Goal: Communication & Community: Answer question/provide support

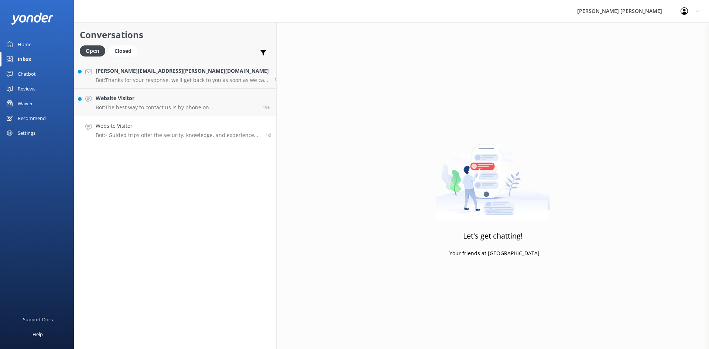
click at [154, 127] on h4 "Website Visitor" at bounding box center [178, 126] width 164 height 8
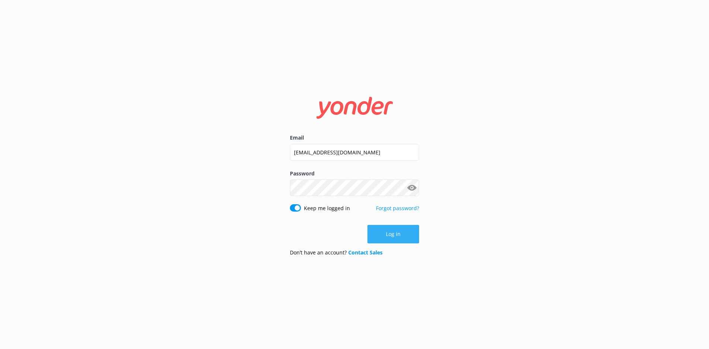
click at [397, 235] on button "Log in" at bounding box center [393, 234] width 52 height 18
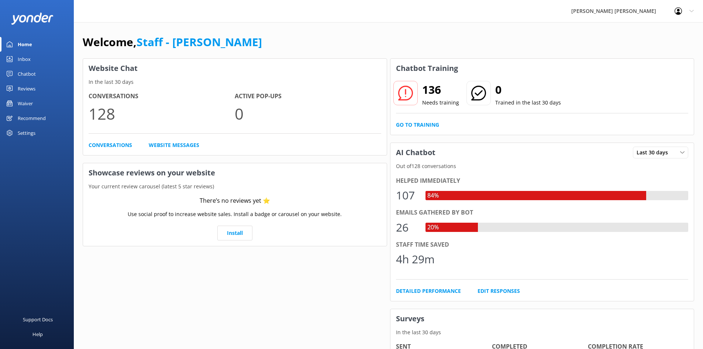
click at [35, 61] on link "Inbox" at bounding box center [37, 59] width 74 height 15
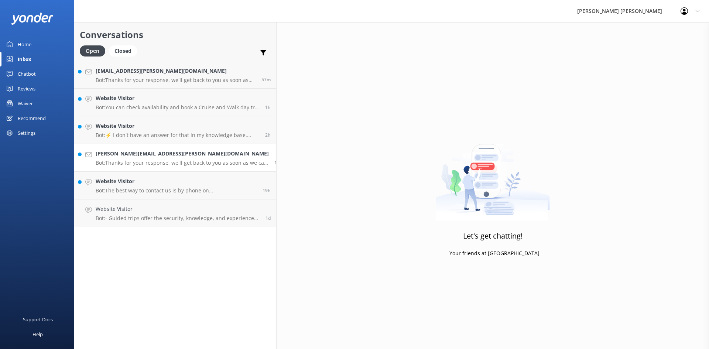
click at [158, 156] on h4 "[PERSON_NAME][EMAIL_ADDRESS][PERSON_NAME][DOMAIN_NAME]" at bounding box center [182, 154] width 173 height 8
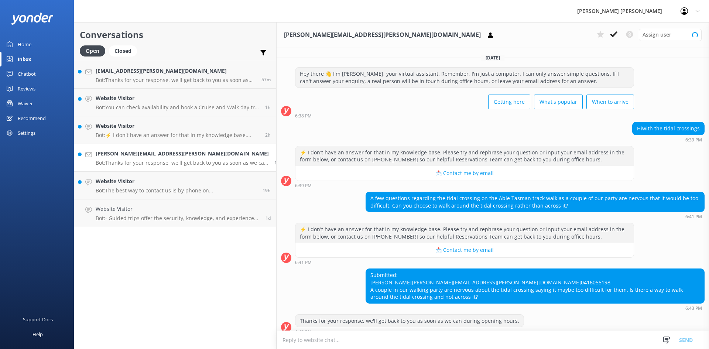
scroll to position [22, 0]
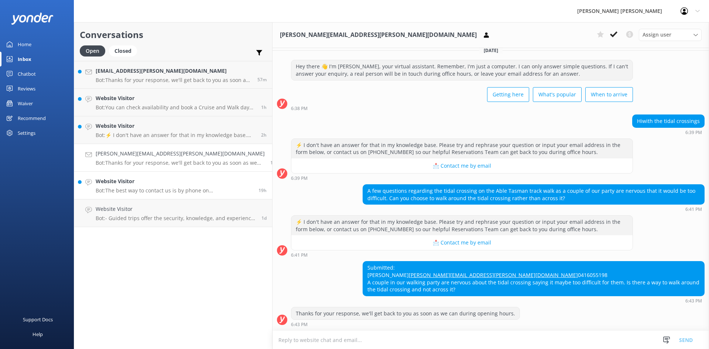
click at [164, 177] on link "Website Visitor Bot: The best way to contact us is by phone on [PHONE_NUMBER]. …" at bounding box center [173, 186] width 198 height 28
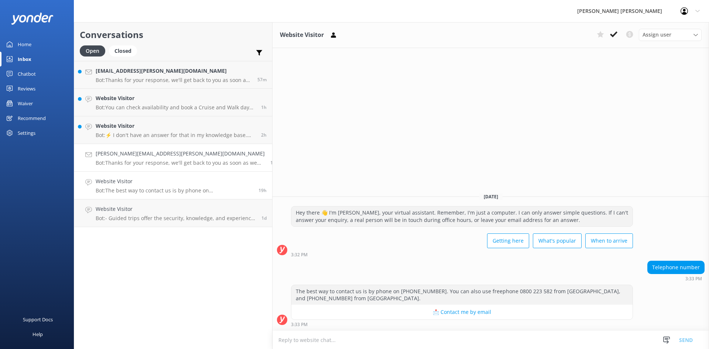
click at [160, 170] on link "[PERSON_NAME][EMAIL_ADDRESS][PERSON_NAME][DOMAIN_NAME] Bot: Thanks for your res…" at bounding box center [173, 158] width 198 height 28
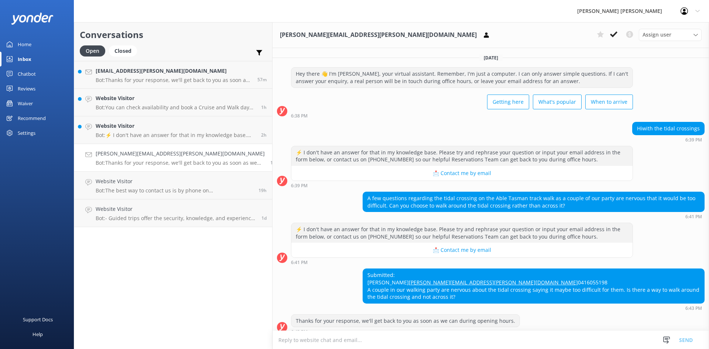
scroll to position [22, 0]
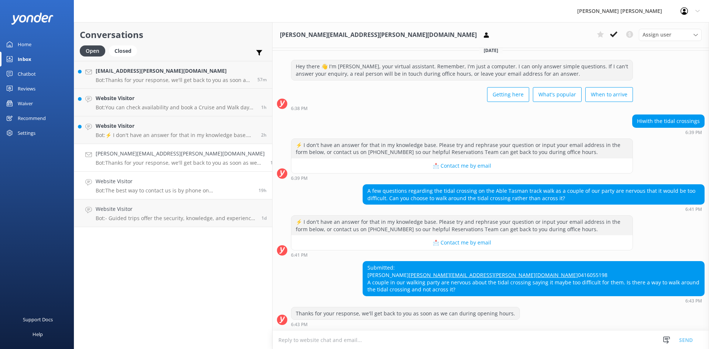
drag, startPoint x: 159, startPoint y: 158, endPoint x: 123, endPoint y: 189, distance: 48.1
click at [123, 189] on p "Bot: The best way to contact us is by phone on [PHONE_NUMBER]. You can also use…" at bounding box center [174, 190] width 157 height 7
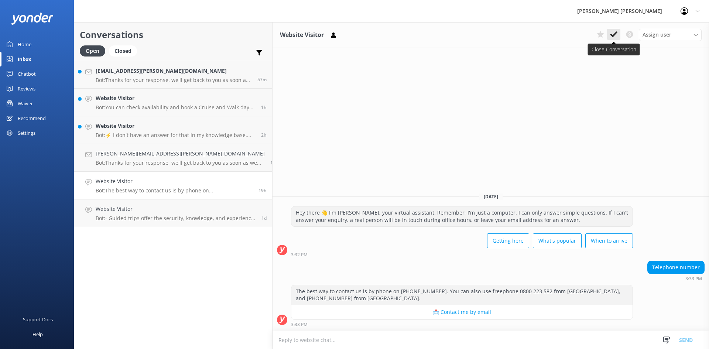
click at [618, 37] on button at bounding box center [613, 34] width 13 height 11
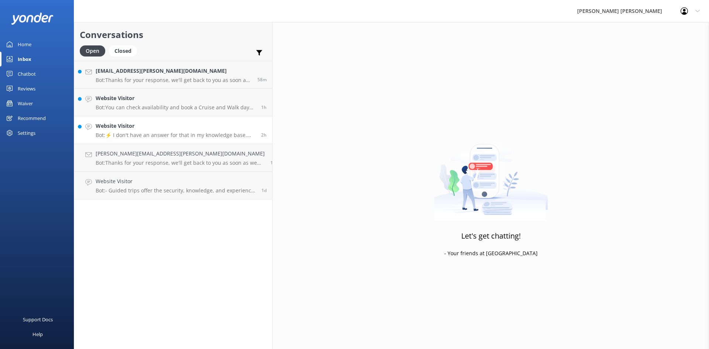
click at [140, 134] on p "Bot: ⚡ I don't have an answer for that in my knowledge base. Please try and rep…" at bounding box center [176, 135] width 160 height 7
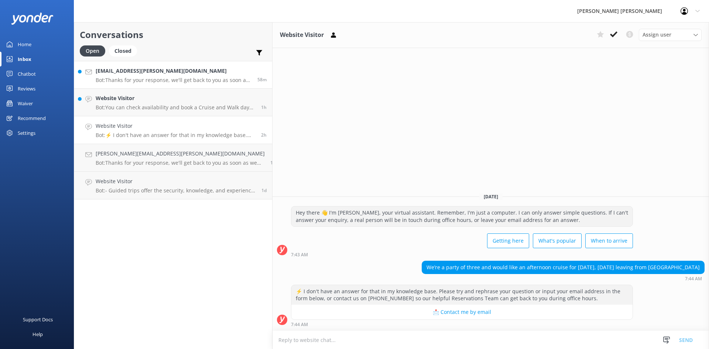
click at [155, 78] on p "Bot: Thanks for your response, we'll get back to you as soon as we can during o…" at bounding box center [174, 80] width 156 height 7
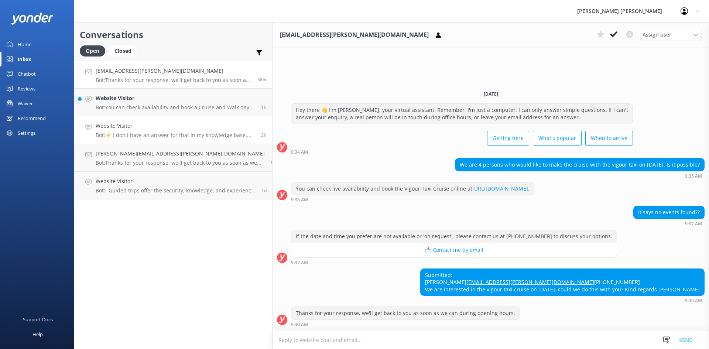
click at [130, 128] on h4 "Website Visitor" at bounding box center [176, 126] width 160 height 8
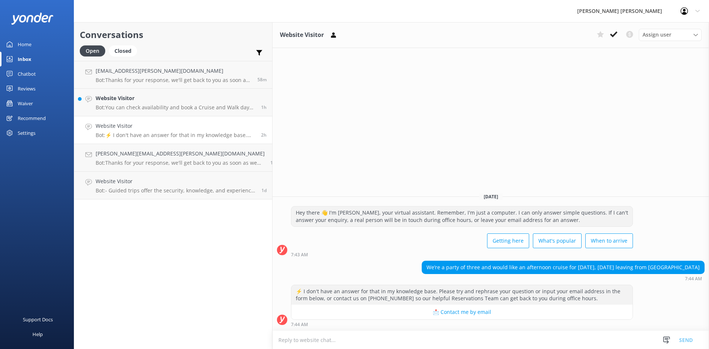
click at [443, 339] on textarea at bounding box center [490, 340] width 436 height 18
type textarea "Spoke to pax - Booked for [DATE]"
click at [689, 337] on button "Send" at bounding box center [686, 339] width 28 height 18
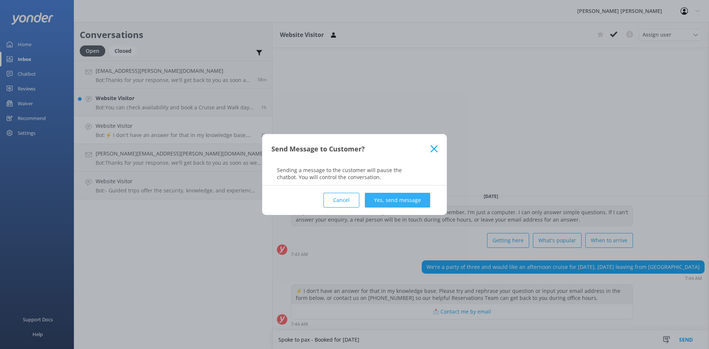
click at [425, 199] on button "Yes, send message" at bounding box center [397, 200] width 65 height 15
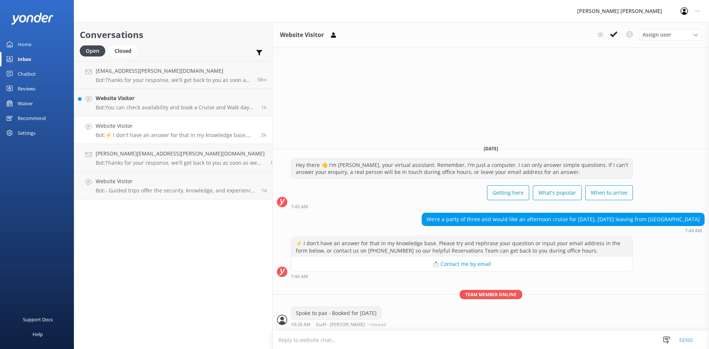
click at [614, 34] on use at bounding box center [613, 34] width 7 height 6
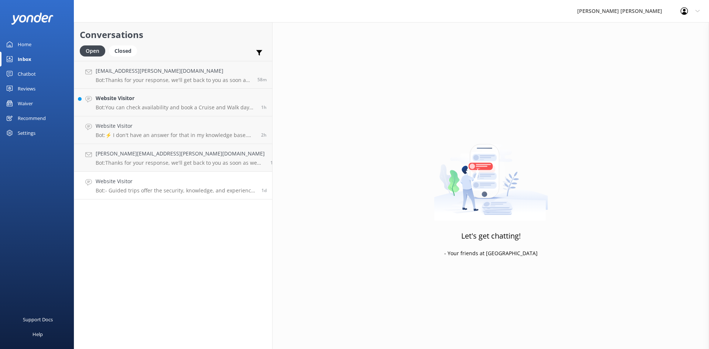
click at [162, 177] on h4 "Website Visitor" at bounding box center [176, 181] width 160 height 8
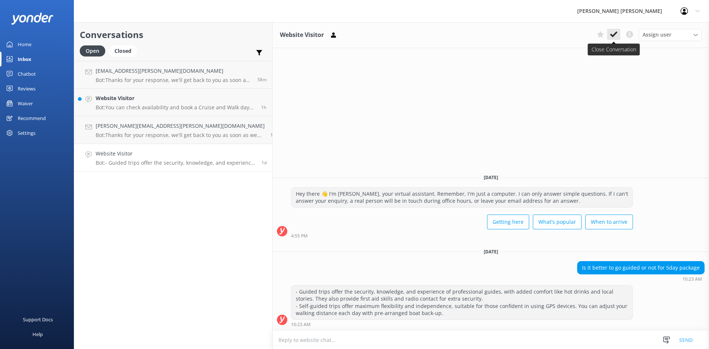
click at [611, 35] on use at bounding box center [613, 34] width 7 height 6
